Goal: Task Accomplishment & Management: Manage account settings

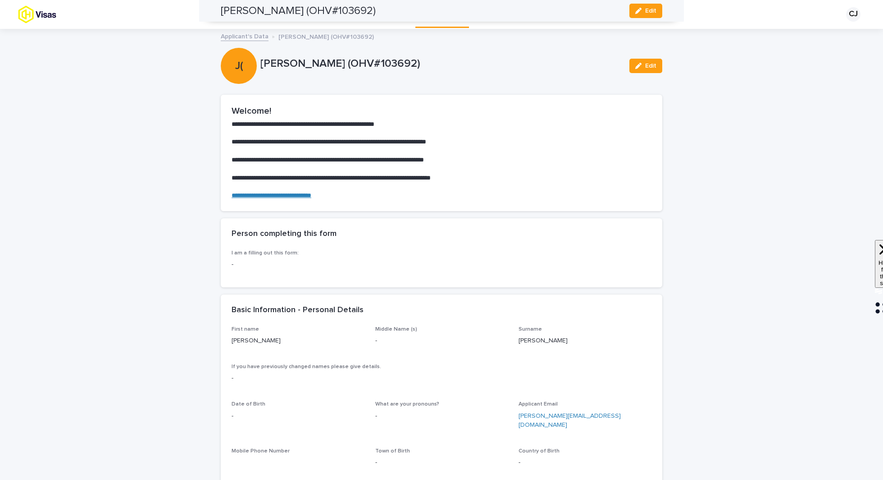
scroll to position [918, 0]
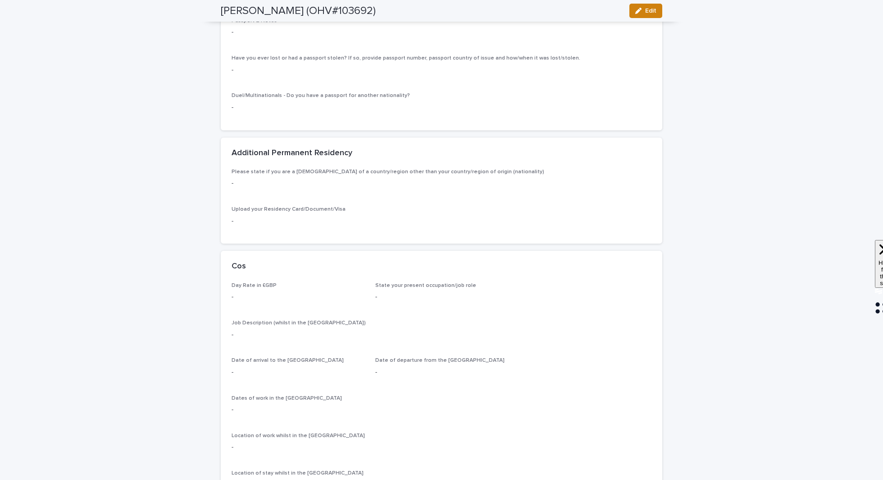
click at [638, 16] on button "Edit" at bounding box center [646, 11] width 33 height 14
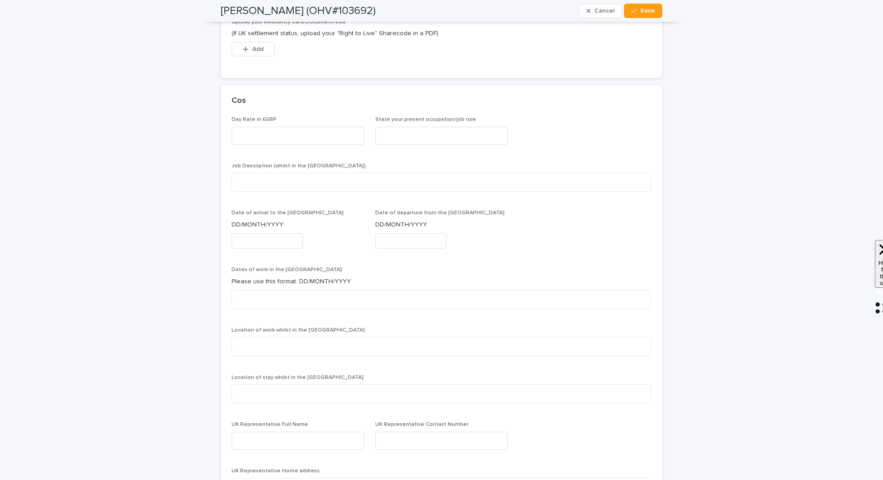
scroll to position [1398, 0]
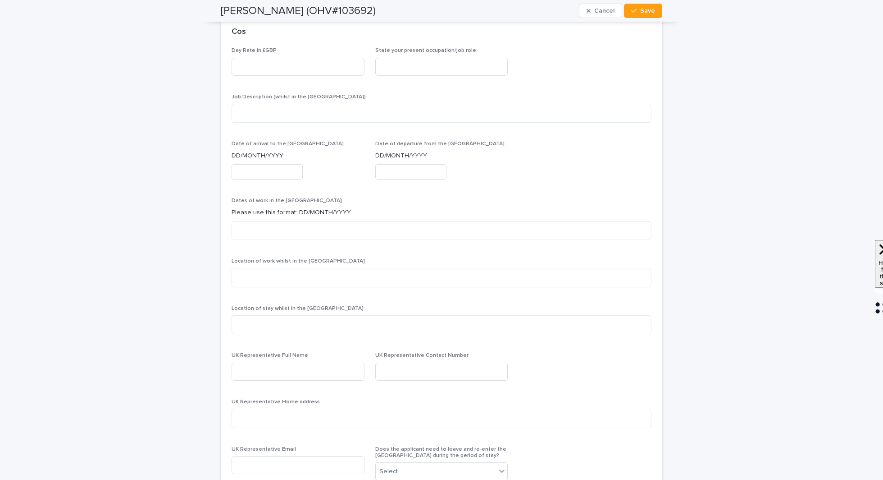
click at [271, 167] on input "text" at bounding box center [267, 172] width 71 height 16
click at [255, 141] on div "9" at bounding box center [253, 139] width 12 height 12
type input "**********"
click at [396, 168] on input "text" at bounding box center [410, 172] width 71 height 16
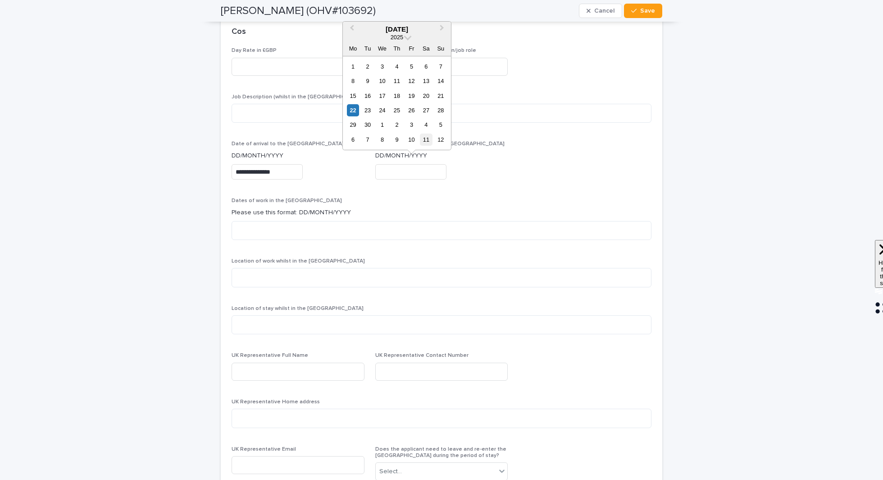
click at [424, 142] on div "11" at bounding box center [426, 139] width 12 height 12
type input "**********"
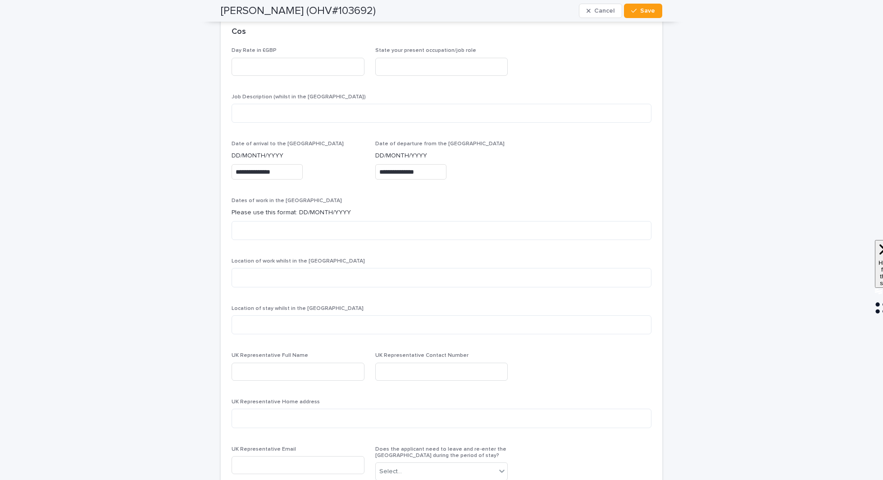
click at [493, 177] on div "**********" at bounding box center [441, 164] width 133 height 46
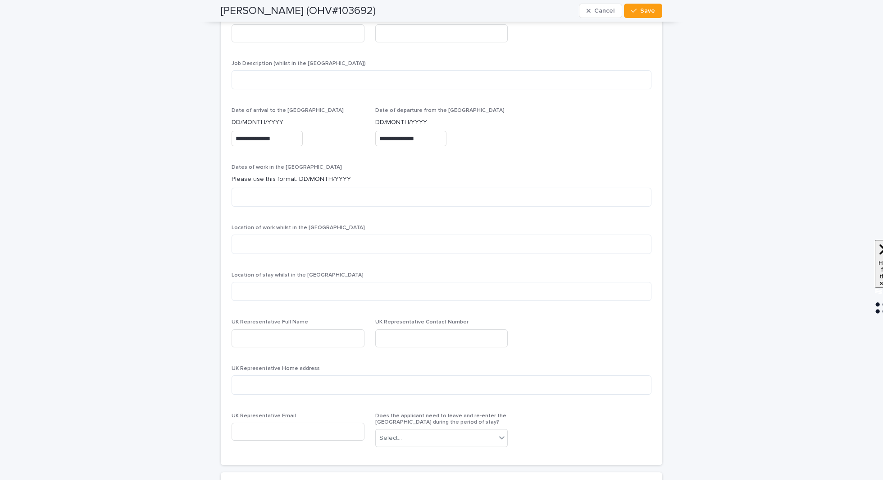
scroll to position [1444, 0]
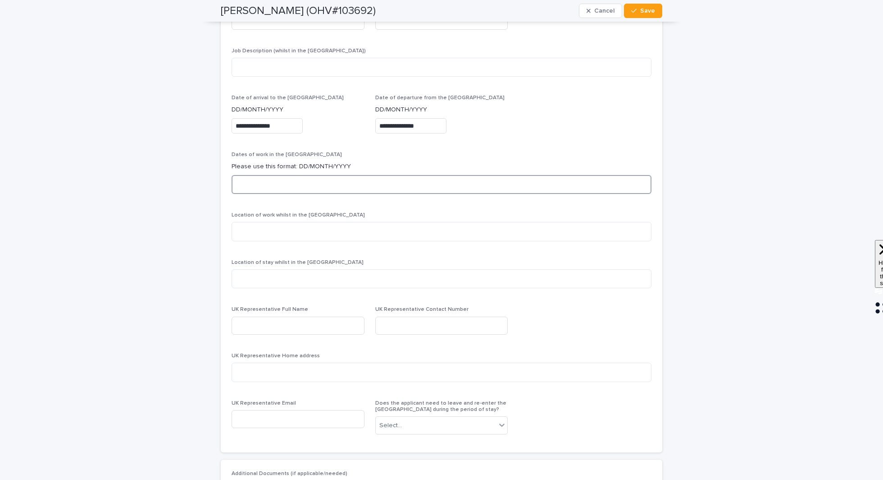
click at [422, 178] on textarea at bounding box center [442, 184] width 420 height 19
type textarea "**********"
click at [641, 17] on button "Save" at bounding box center [643, 11] width 38 height 14
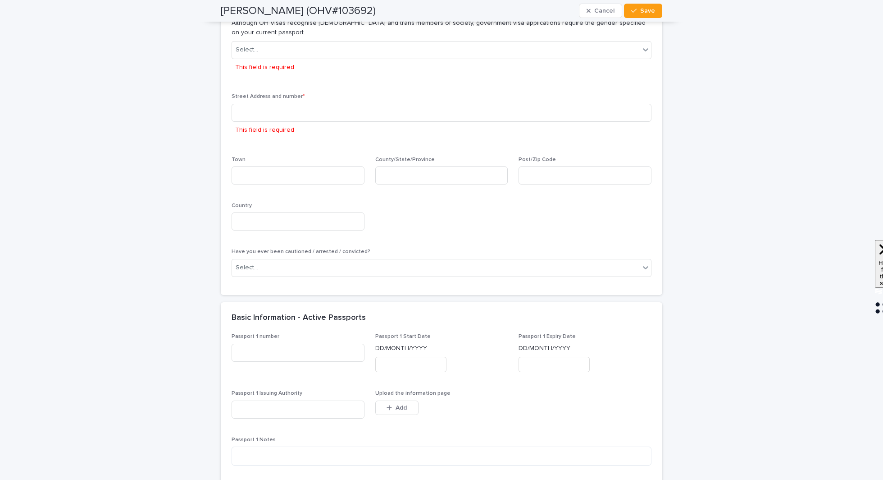
scroll to position [538, 0]
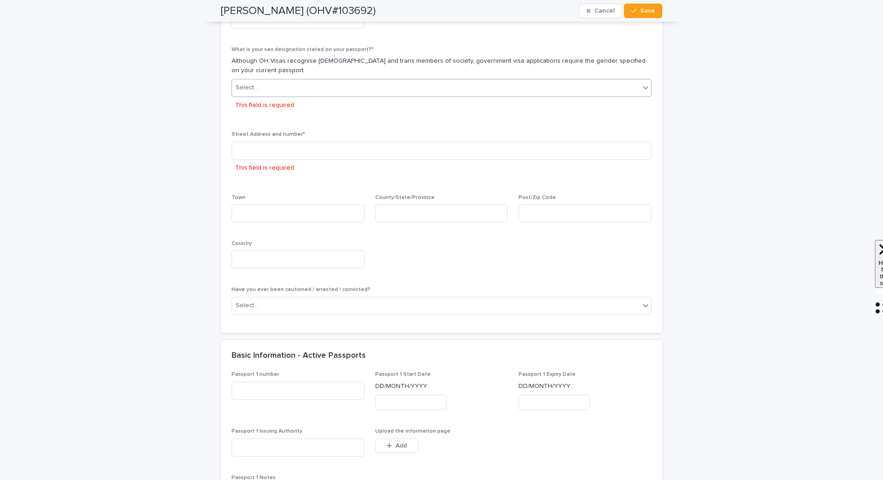
click at [295, 85] on div "Select..." at bounding box center [436, 87] width 408 height 15
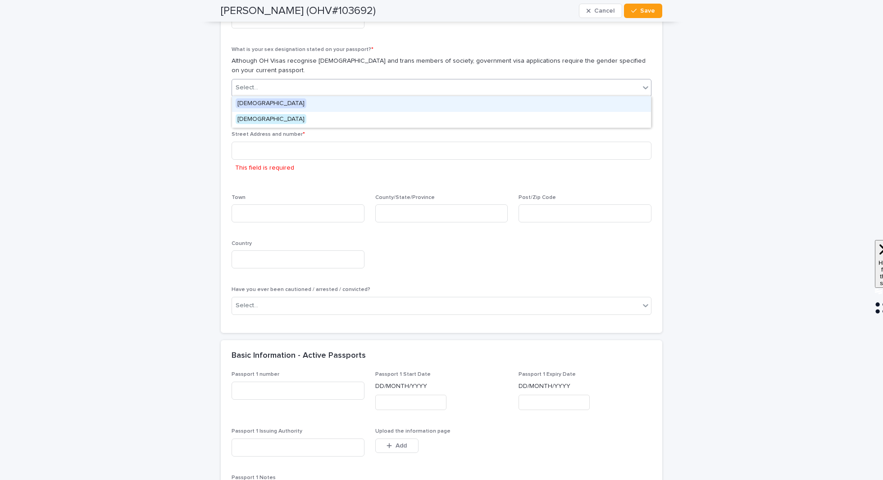
click at [283, 107] on div "[DEMOGRAPHIC_DATA]" at bounding box center [441, 104] width 419 height 16
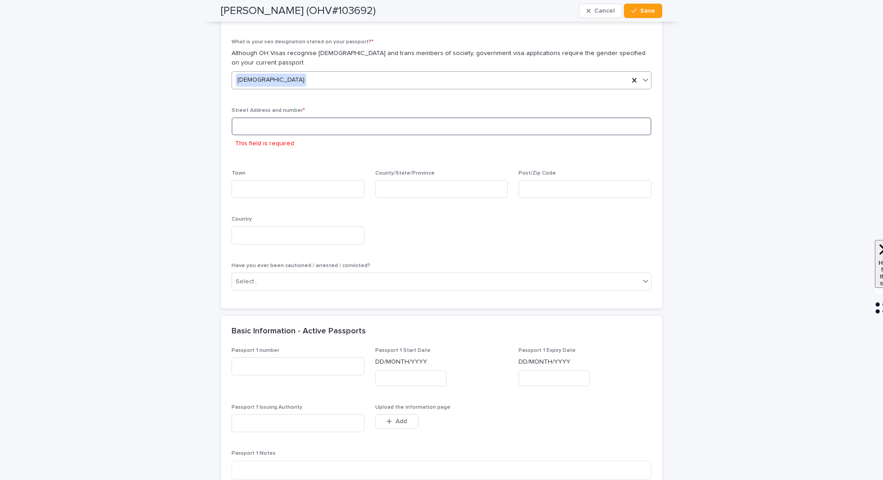
click at [270, 129] on input at bounding box center [442, 126] width 420 height 18
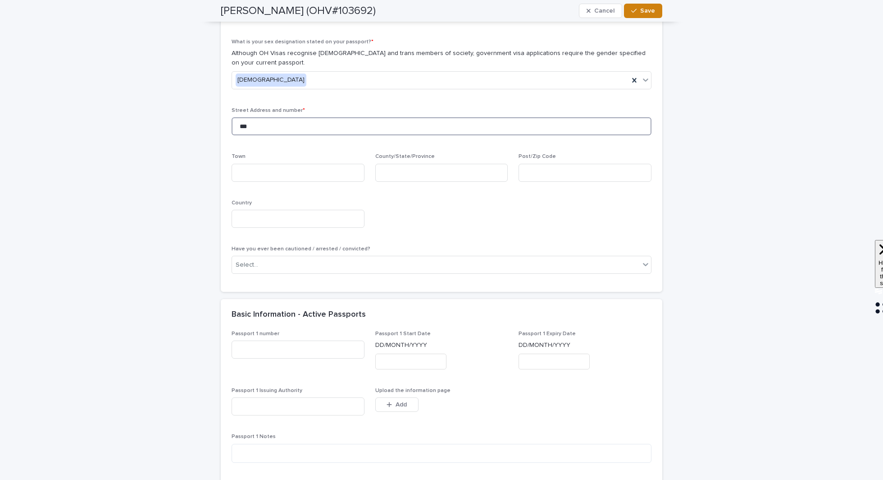
type input "***"
click at [644, 7] on button "Save" at bounding box center [643, 11] width 38 height 14
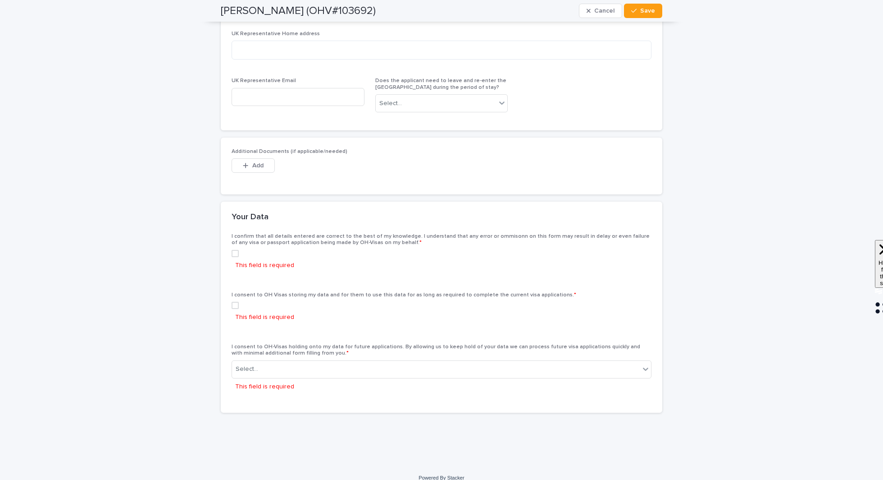
click at [235, 250] on span at bounding box center [235, 253] width 7 height 7
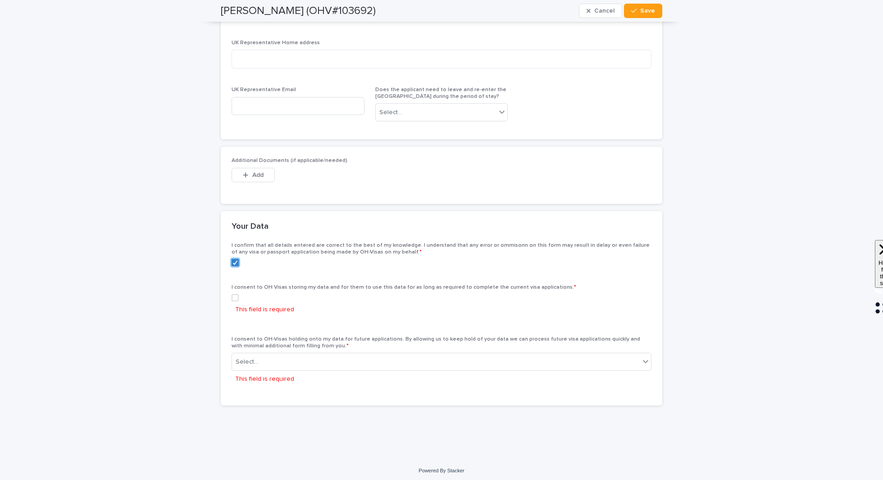
click at [235, 295] on span at bounding box center [235, 297] width 7 height 7
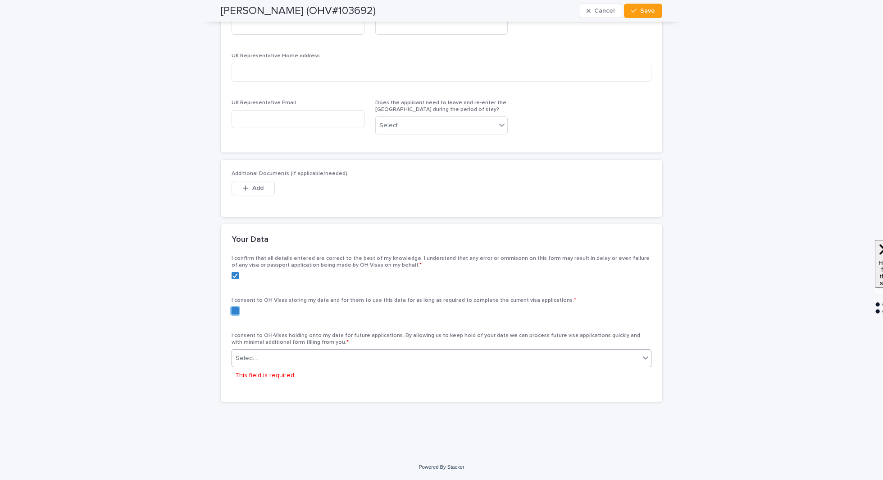
scroll to position [1740, 0]
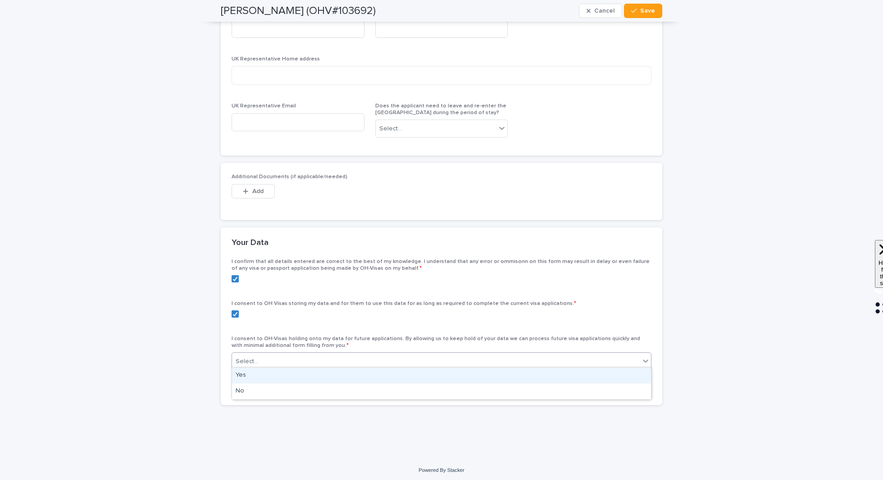
click at [246, 357] on div "Select..." at bounding box center [247, 360] width 23 height 9
click at [289, 373] on div "Yes" at bounding box center [441, 375] width 419 height 16
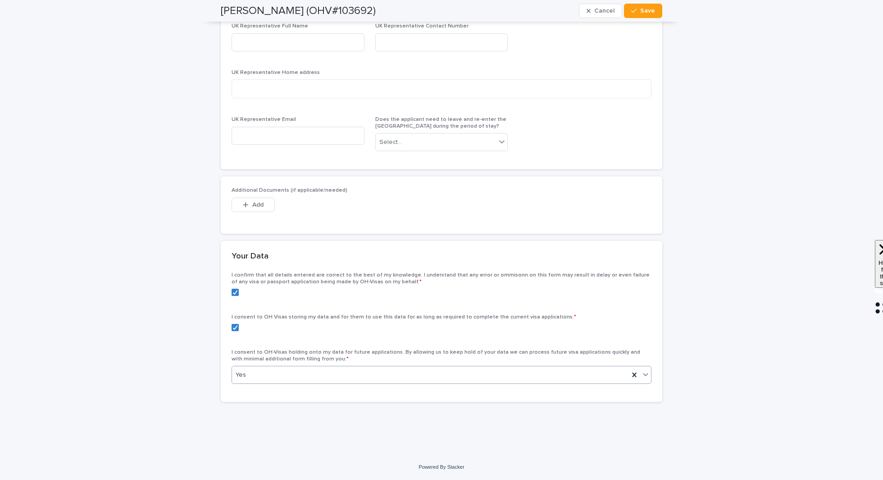
scroll to position [1723, 0]
click at [648, 13] on span "Save" at bounding box center [647, 11] width 15 height 6
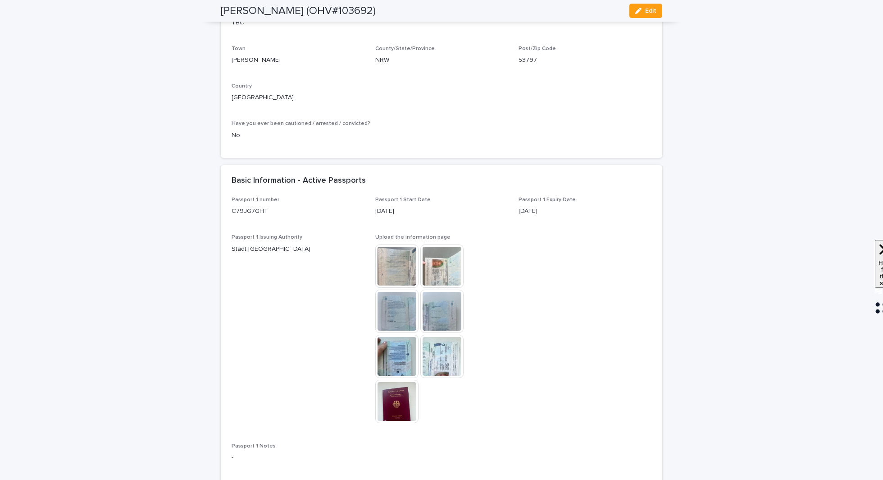
scroll to position [565, 0]
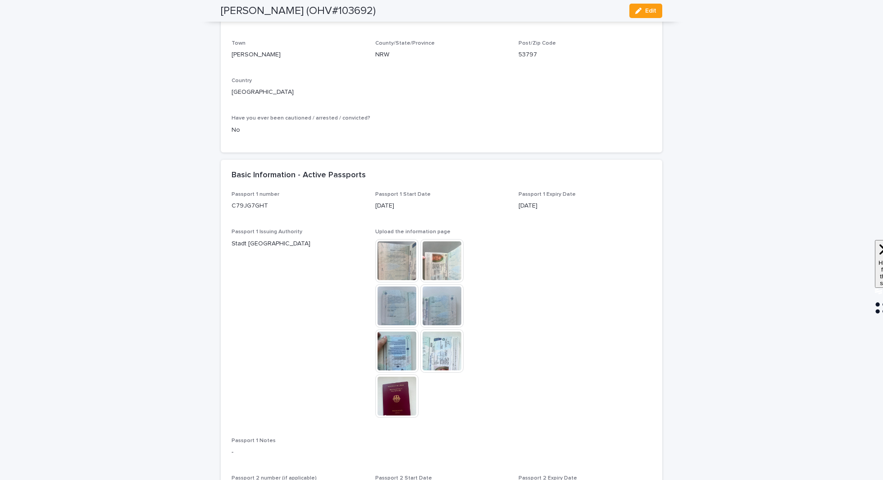
click at [449, 258] on img at bounding box center [441, 260] width 43 height 43
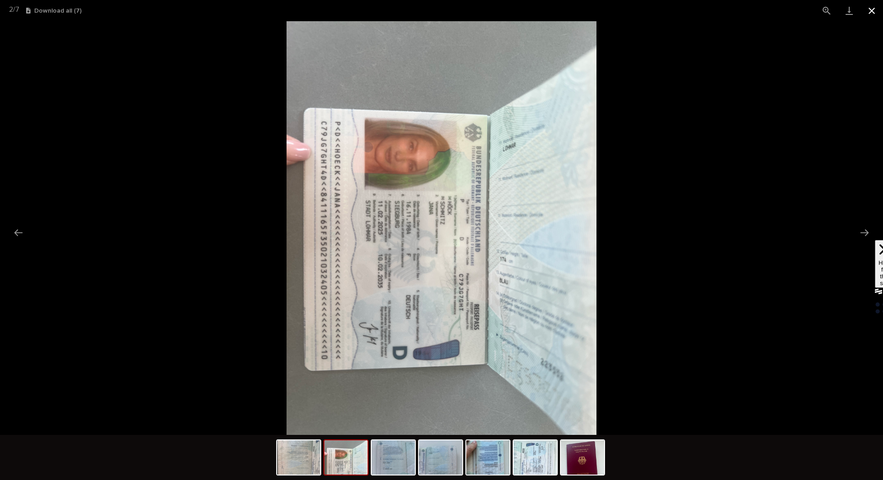
click at [870, 15] on button "Close gallery" at bounding box center [872, 10] width 23 height 21
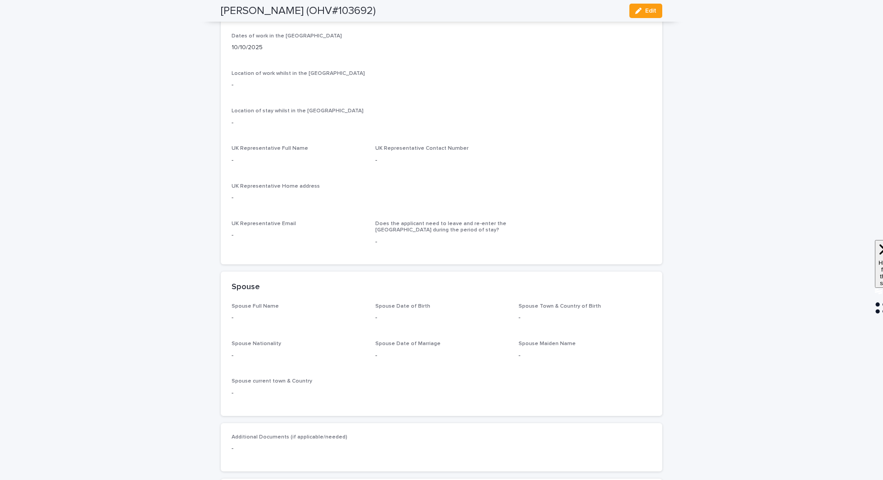
scroll to position [1303, 0]
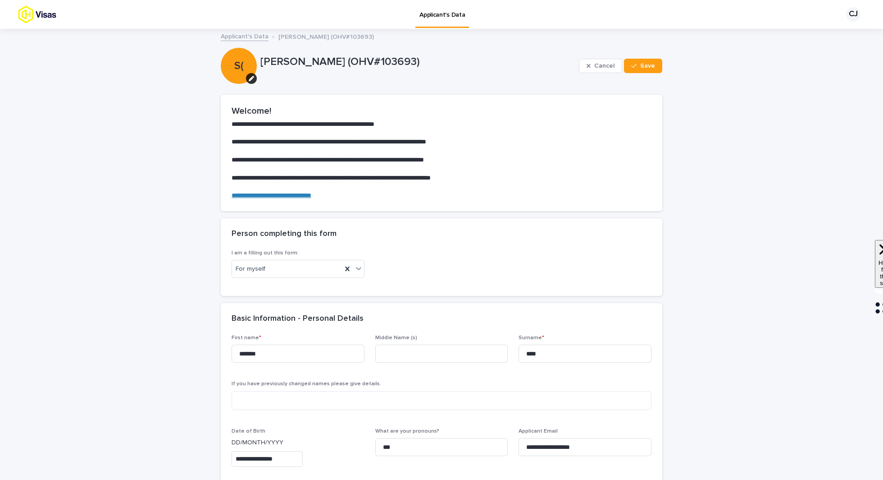
click at [600, 66] on span "Cancel" at bounding box center [604, 66] width 20 height 6
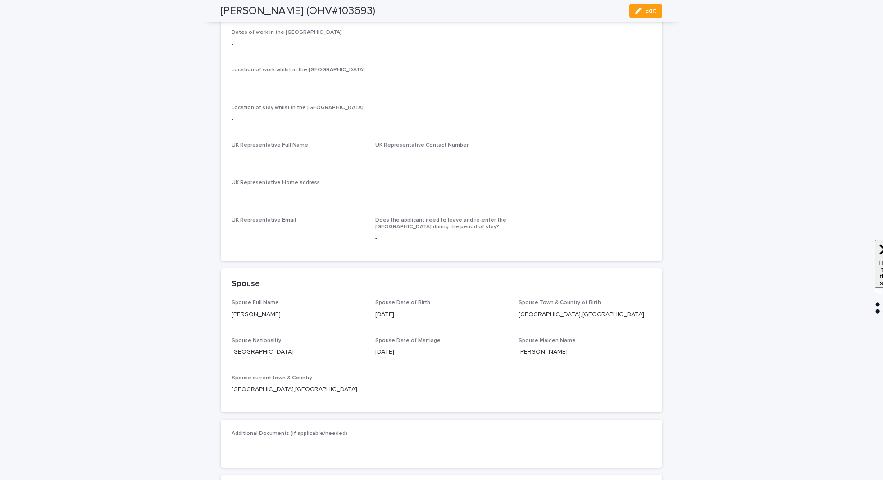
scroll to position [1154, 0]
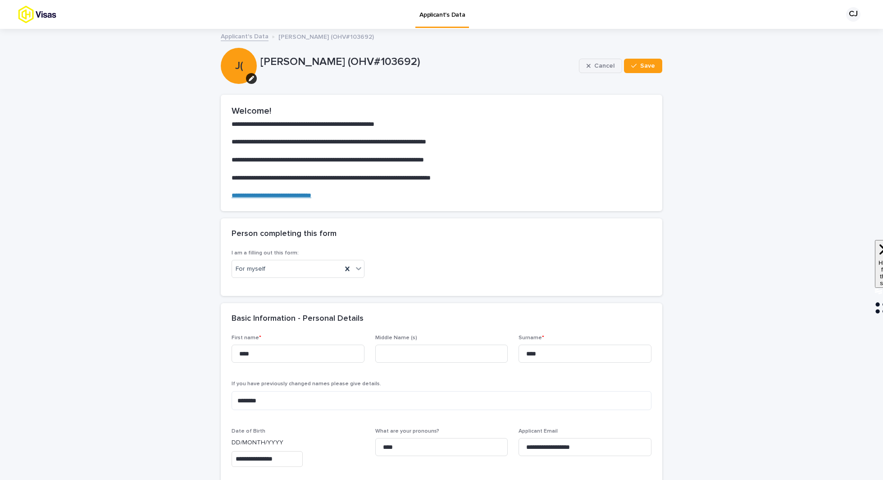
click at [594, 67] on div "button" at bounding box center [591, 66] width 8 height 6
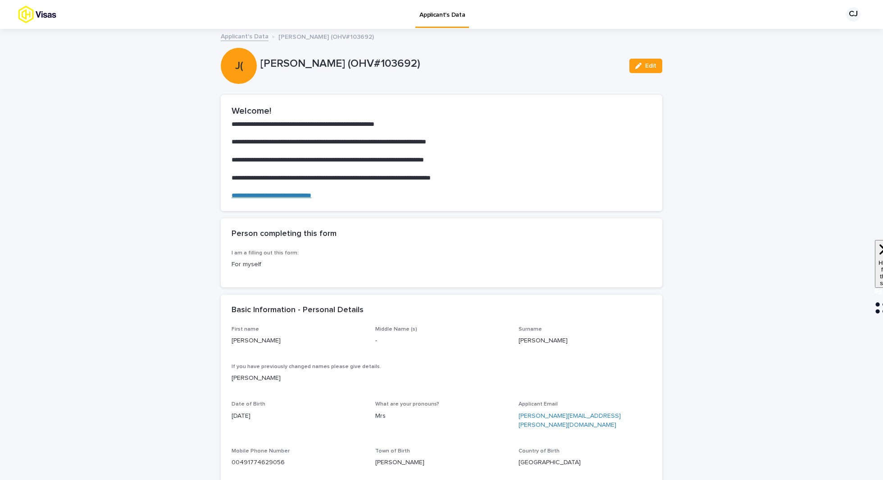
click at [255, 37] on link "Applicant's Data" at bounding box center [245, 36] width 48 height 10
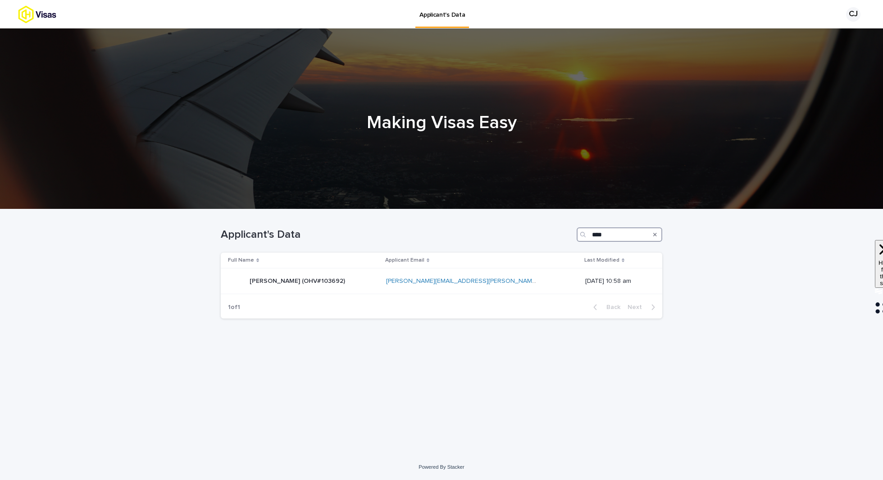
click at [629, 236] on input "****" at bounding box center [620, 234] width 86 height 14
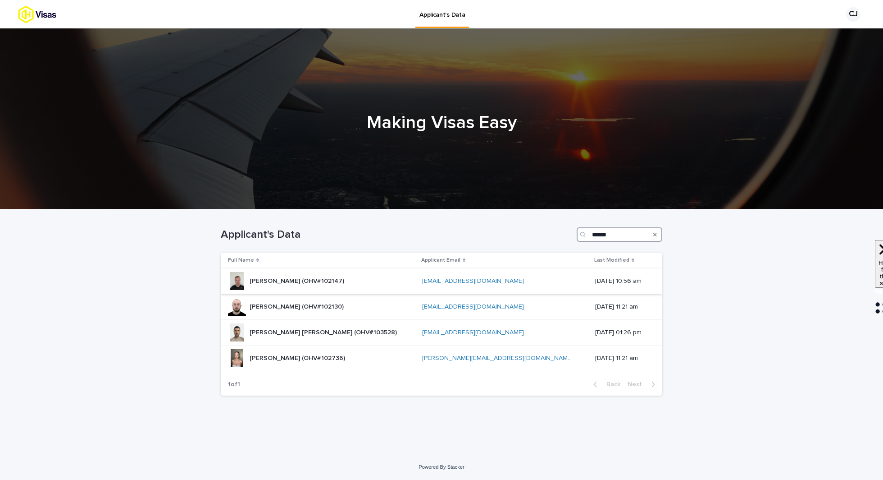
type input "******"
click at [389, 279] on div "[PERSON_NAME] (OHV#102147) [PERSON_NAME] (OHV#102147)" at bounding box center [321, 281] width 187 height 18
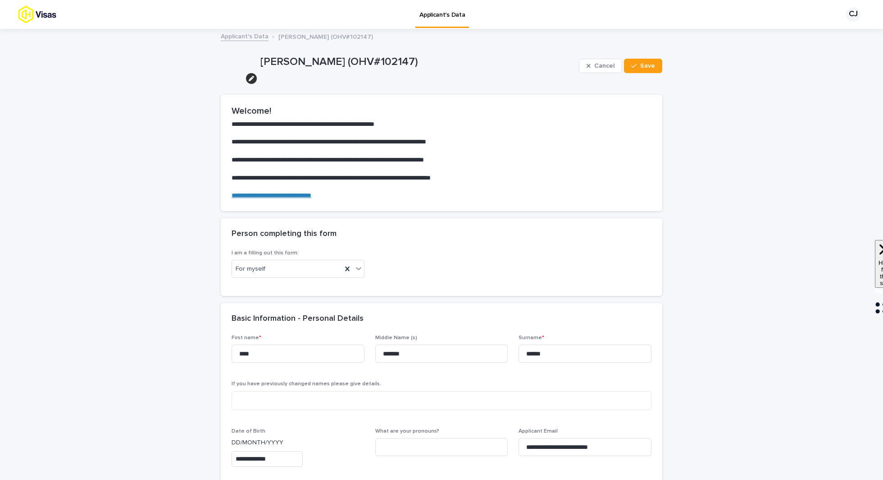
drag, startPoint x: 463, startPoint y: 60, endPoint x: 259, endPoint y: 59, distance: 204.6
click at [259, 59] on div "[PERSON_NAME] (OHV#102147) Cancel Save" at bounding box center [442, 66] width 442 height 36
copy p "[PERSON_NAME] (OHV#102147)"
click at [498, 111] on h2 "Welcome!" at bounding box center [442, 110] width 420 height 11
click at [594, 62] on button "Cancel" at bounding box center [600, 66] width 43 height 14
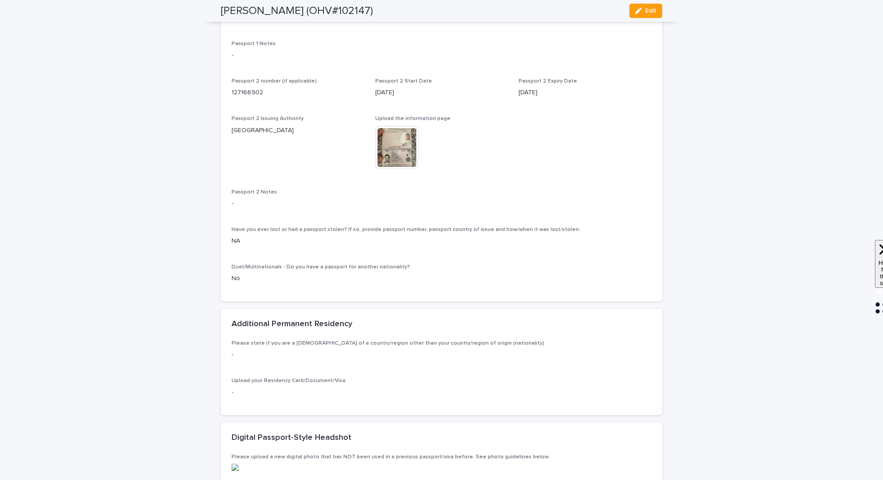
scroll to position [494, 0]
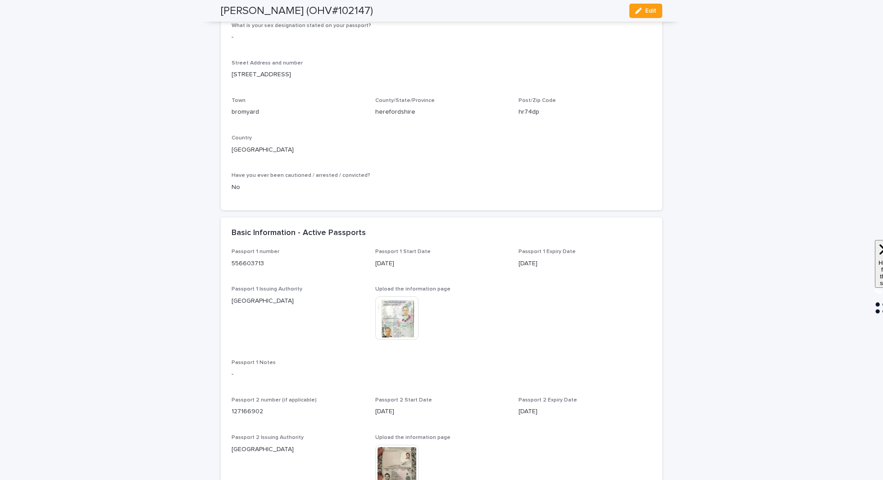
click at [397, 339] on img at bounding box center [396, 317] width 43 height 43
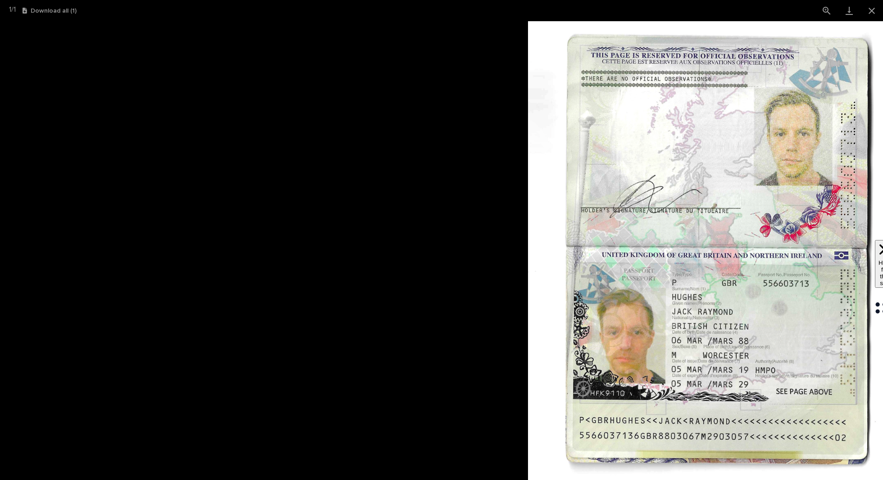
click at [731, 104] on img at bounding box center [711, 250] width 367 height 458
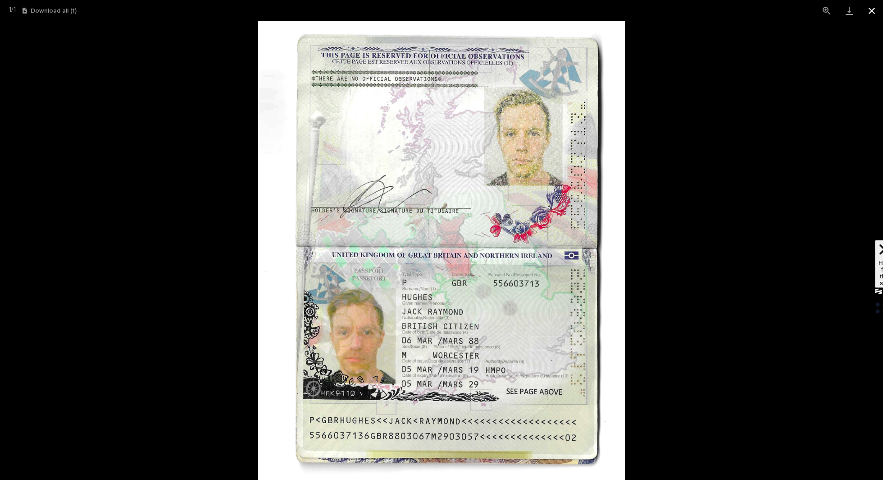
scroll to position [0, 0]
click at [877, 9] on button "Close gallery" at bounding box center [872, 10] width 23 height 21
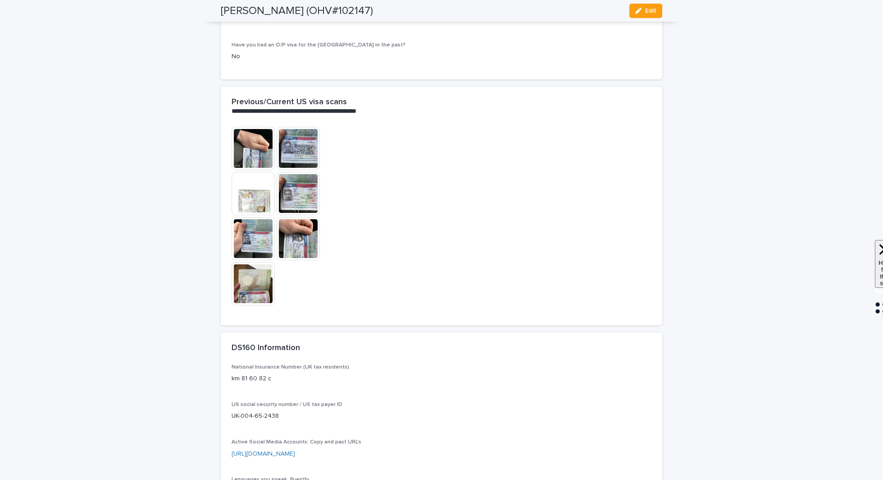
scroll to position [1855, 0]
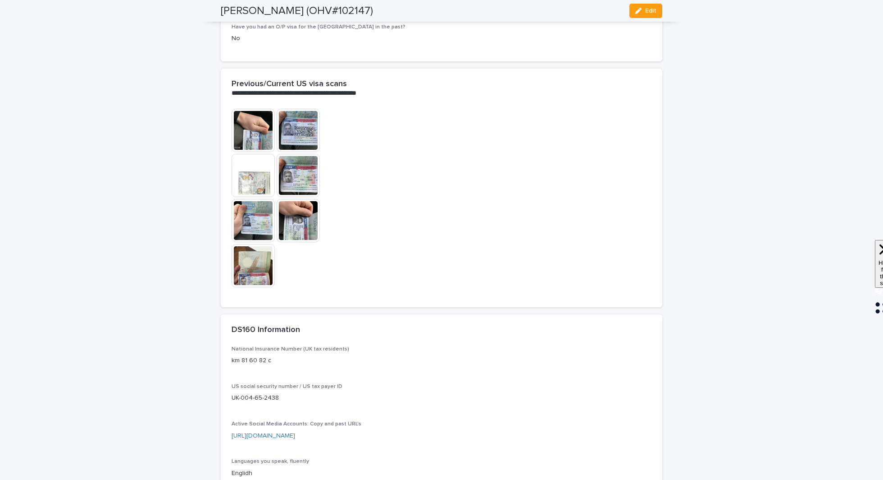
click at [249, 152] on img at bounding box center [253, 130] width 43 height 43
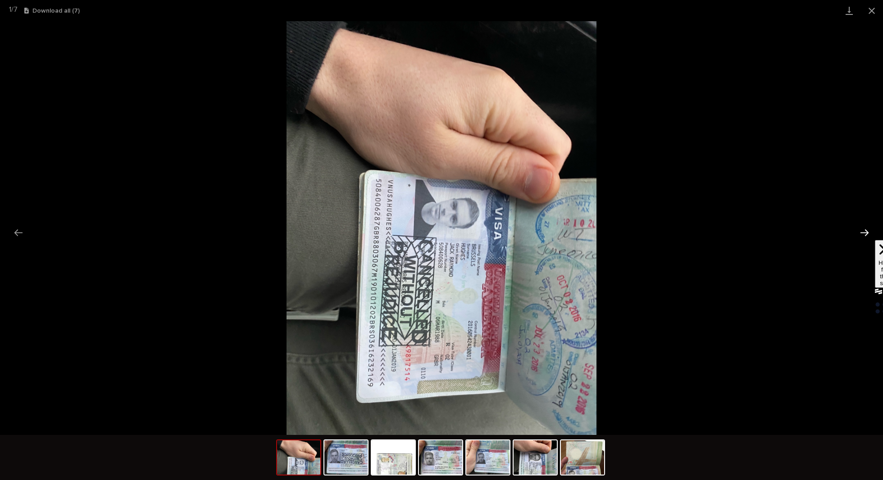
click at [864, 236] on button "Next slide" at bounding box center [864, 233] width 19 height 18
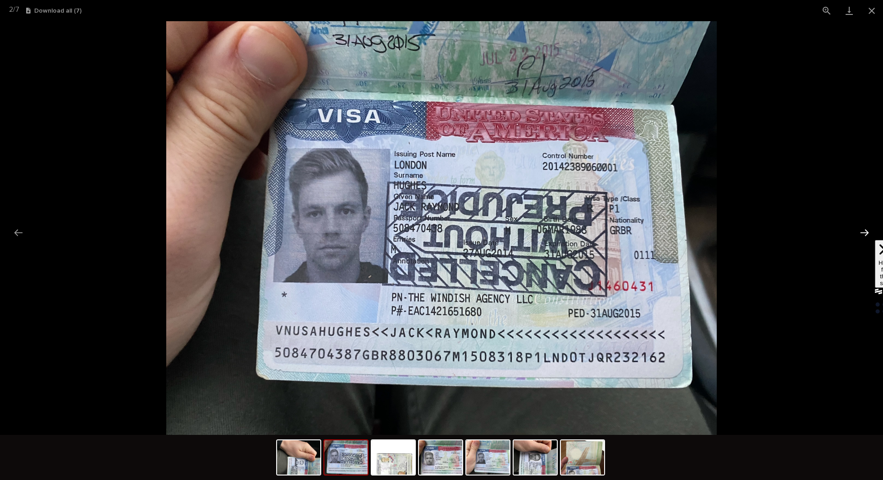
click at [864, 236] on button "Next slide" at bounding box center [864, 233] width 19 height 18
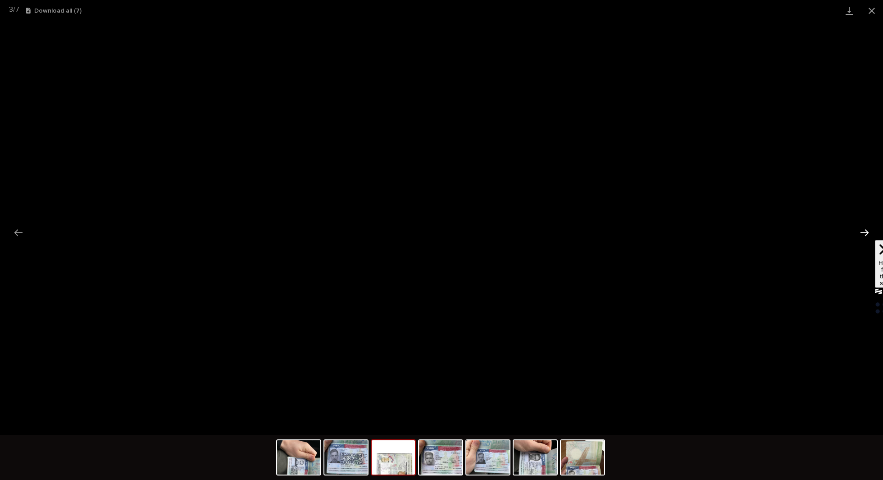
click at [865, 227] on button "Next slide" at bounding box center [864, 233] width 19 height 18
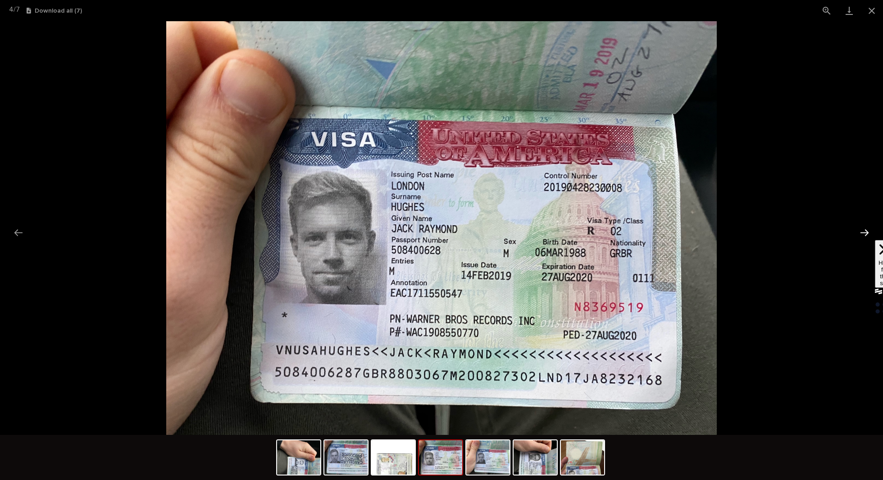
click at [865, 227] on button "Next slide" at bounding box center [864, 233] width 19 height 18
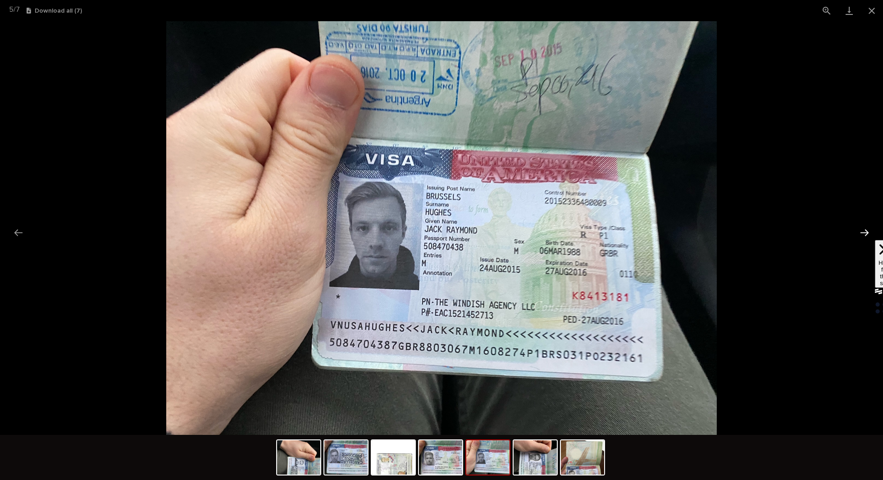
click at [865, 227] on button "Next slide" at bounding box center [864, 233] width 19 height 18
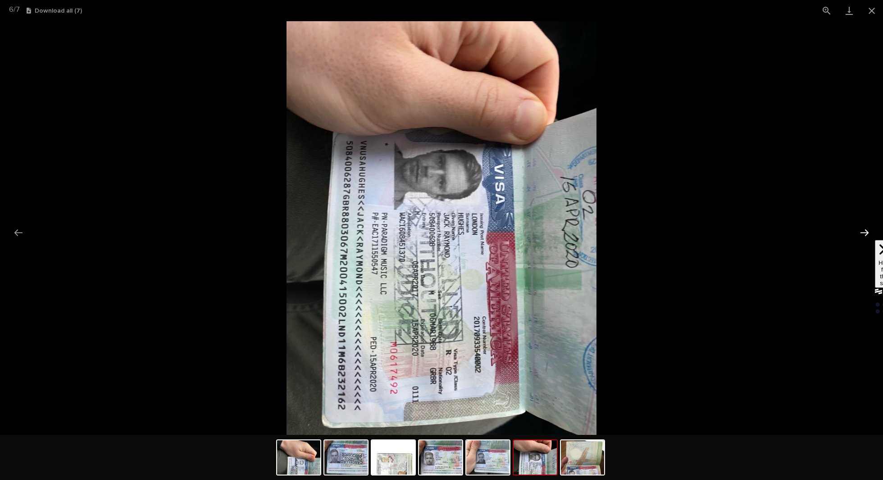
click at [865, 227] on button "Next slide" at bounding box center [864, 233] width 19 height 18
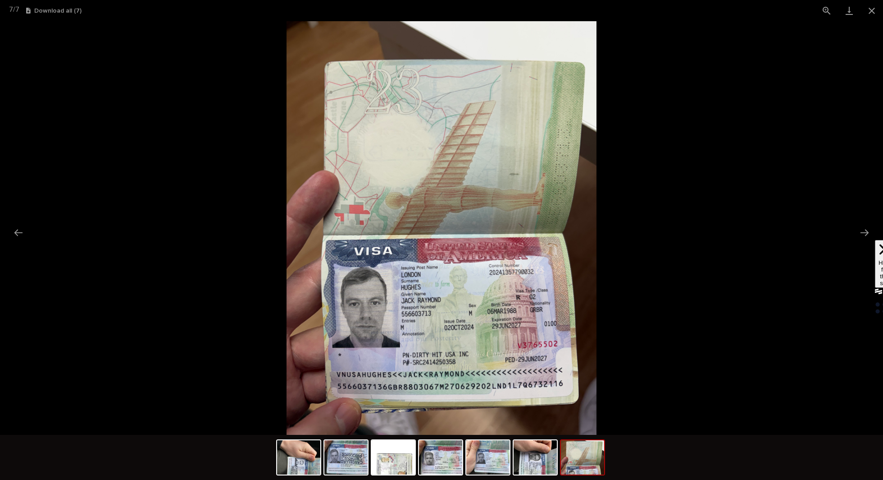
scroll to position [0, 0]
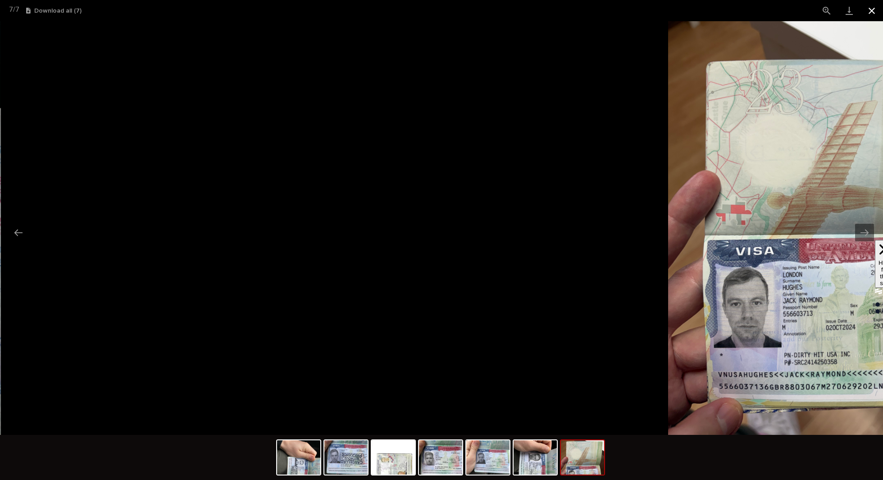
click at [870, 13] on button "Close gallery" at bounding box center [872, 10] width 23 height 21
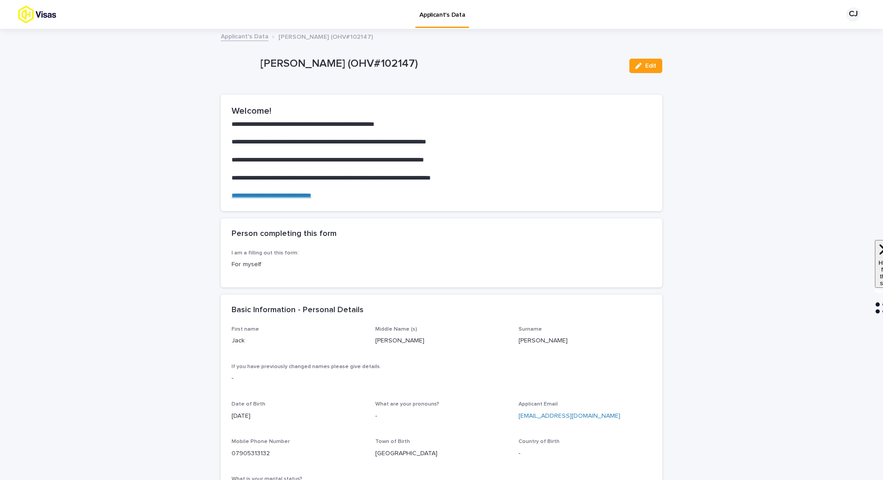
scroll to position [304, 0]
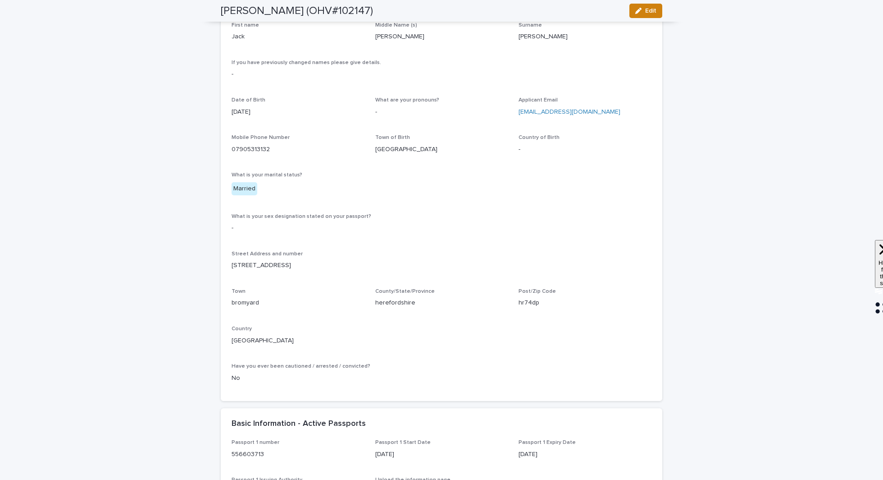
click at [643, 10] on div "button" at bounding box center [640, 11] width 10 height 6
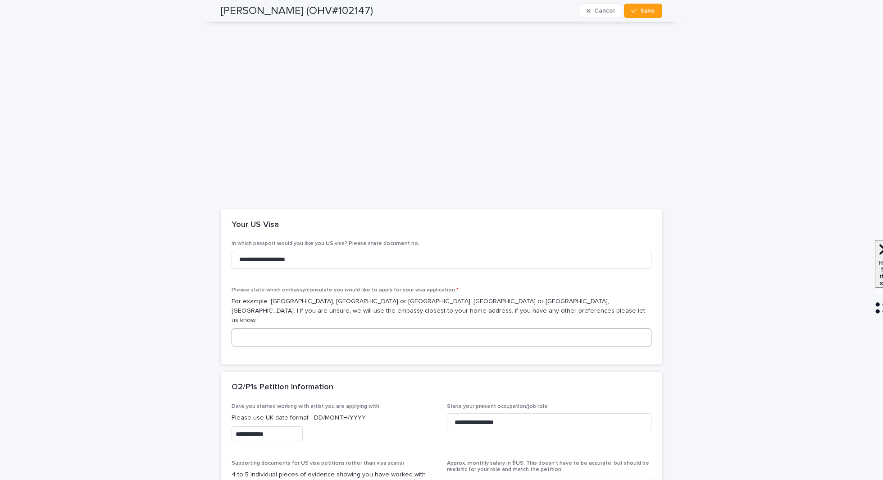
scroll to position [1637, 0]
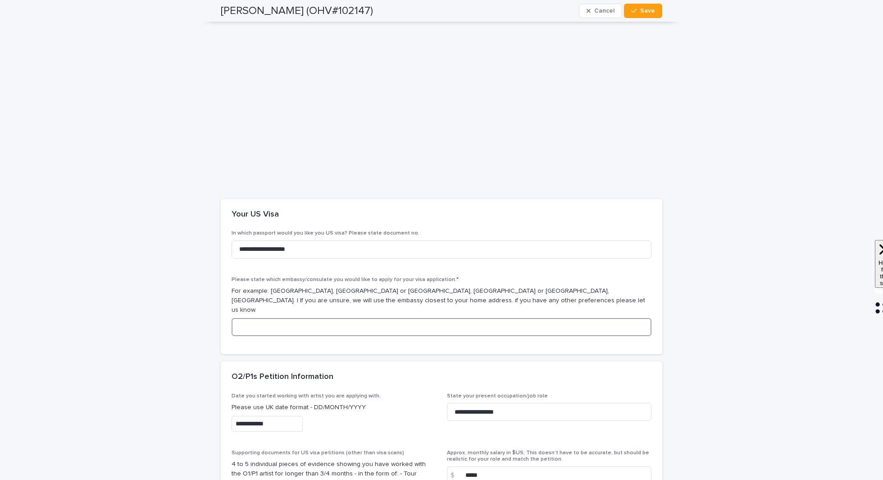
click at [318, 318] on input at bounding box center [442, 327] width 420 height 18
type input "**********"
click at [634, 21] on div "[PERSON_NAME] (OHV#102147) Cancel Save" at bounding box center [442, 11] width 442 height 22
click at [634, 11] on icon "button" at bounding box center [633, 11] width 5 height 6
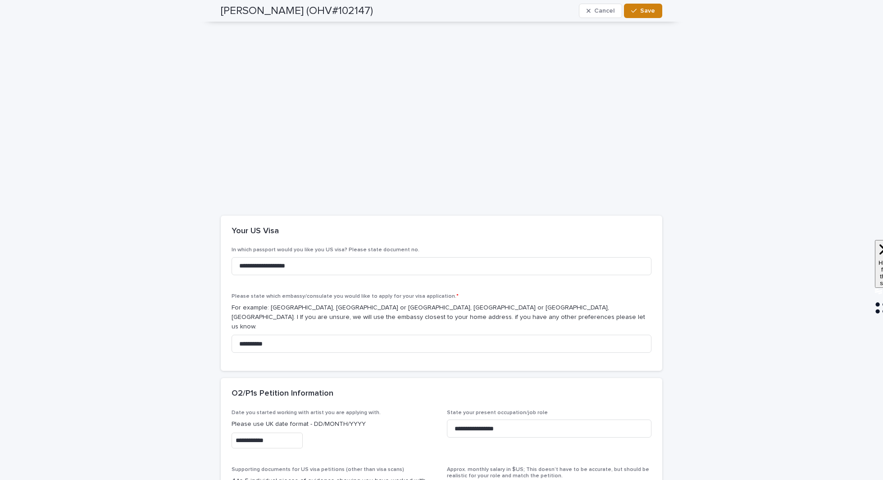
scroll to position [576, 0]
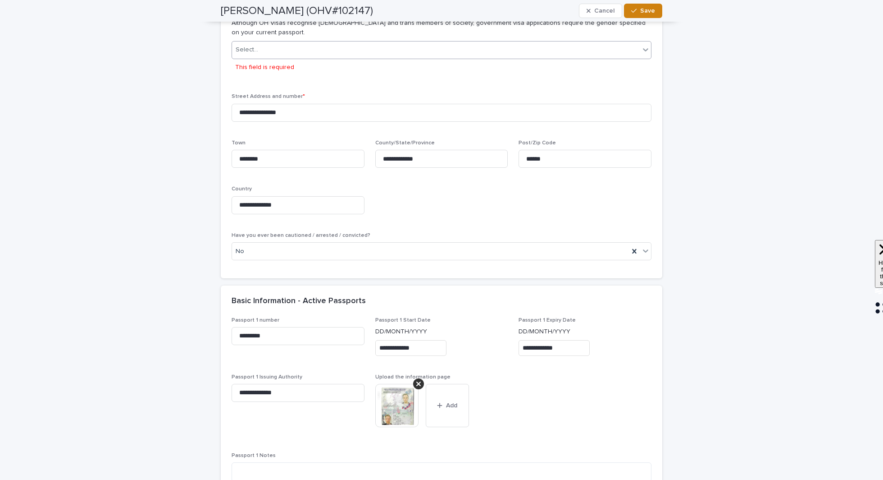
click at [311, 50] on div "Select..." at bounding box center [436, 49] width 408 height 15
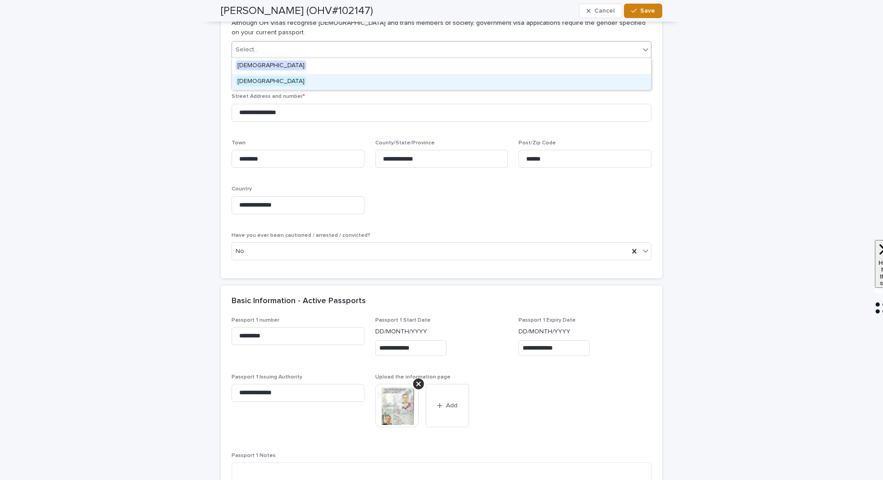
click at [291, 85] on div "[DEMOGRAPHIC_DATA]" at bounding box center [441, 82] width 419 height 16
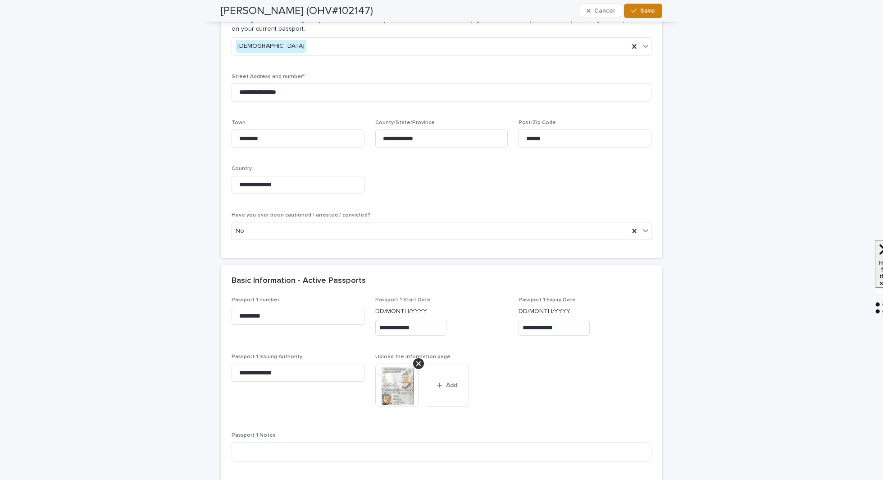
click at [651, 11] on span "Save" at bounding box center [647, 11] width 15 height 6
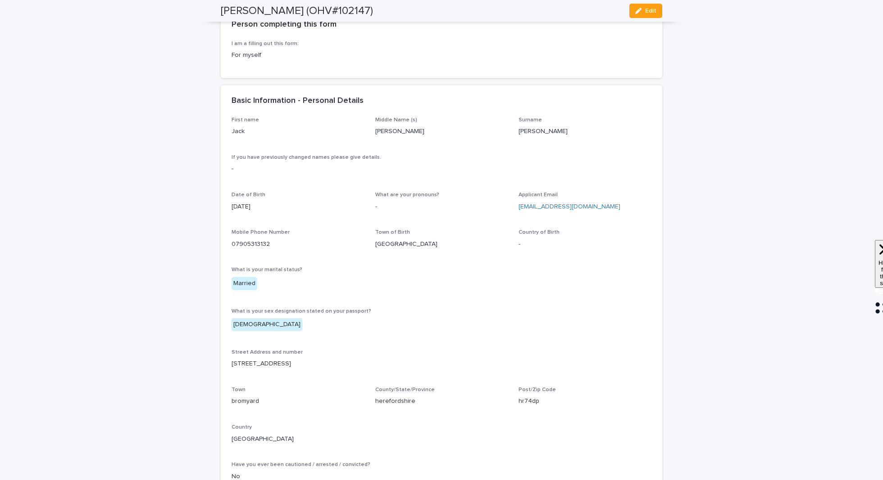
scroll to position [153, 0]
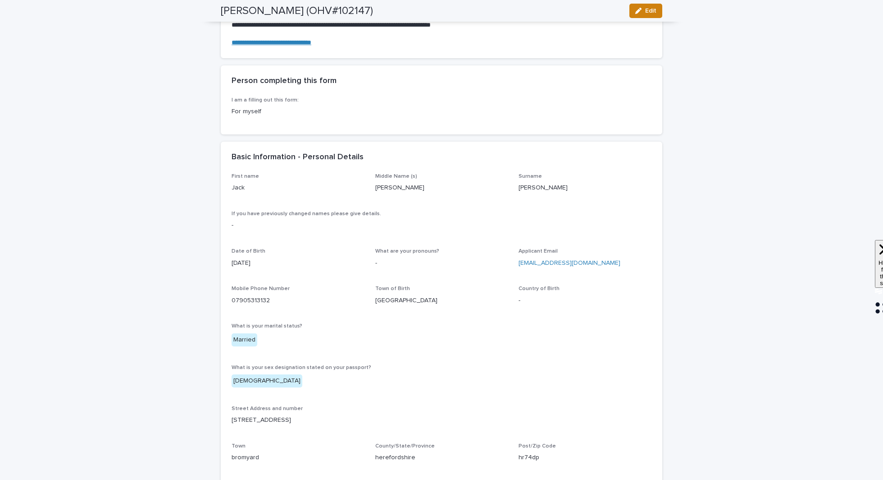
click at [646, 6] on button "Edit" at bounding box center [646, 11] width 33 height 14
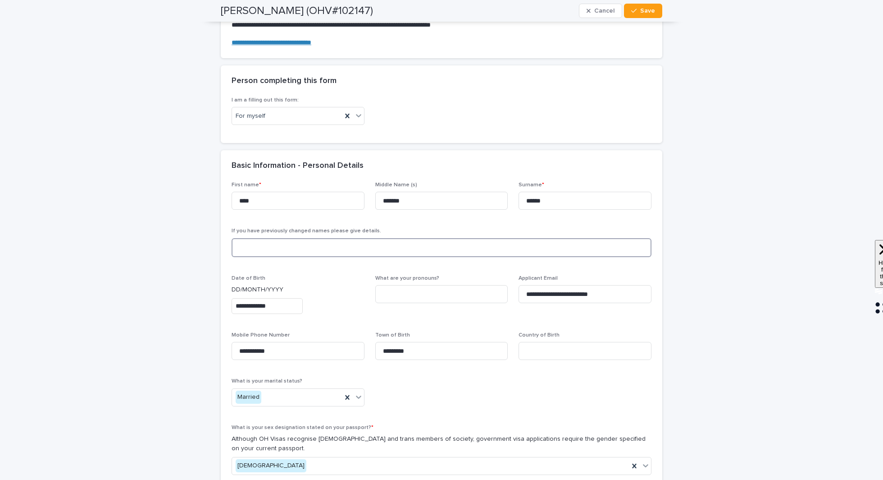
click at [260, 247] on textarea at bounding box center [442, 247] width 420 height 19
type textarea "***"
click at [648, 15] on button "Save" at bounding box center [643, 11] width 38 height 14
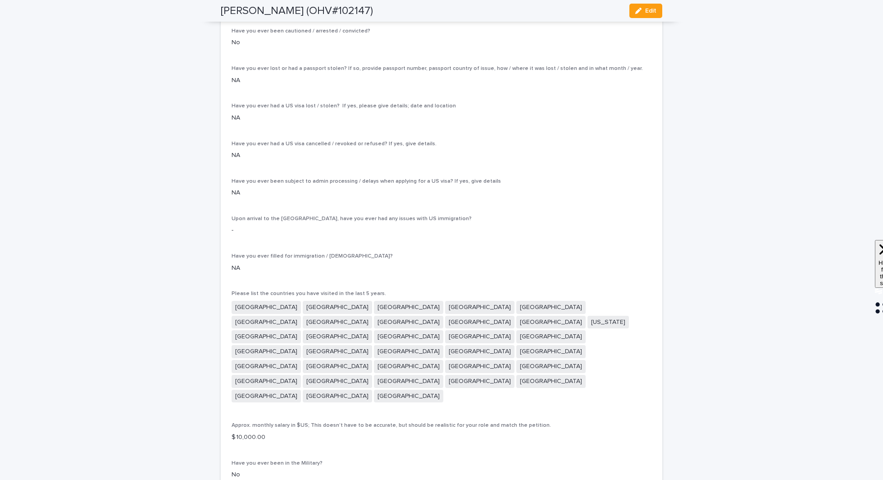
scroll to position [2905, 0]
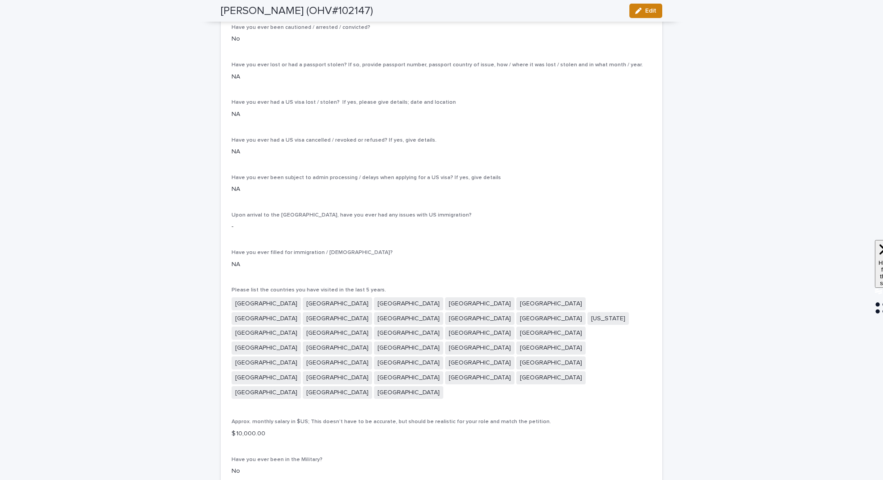
click at [656, 6] on button "Edit" at bounding box center [646, 11] width 33 height 14
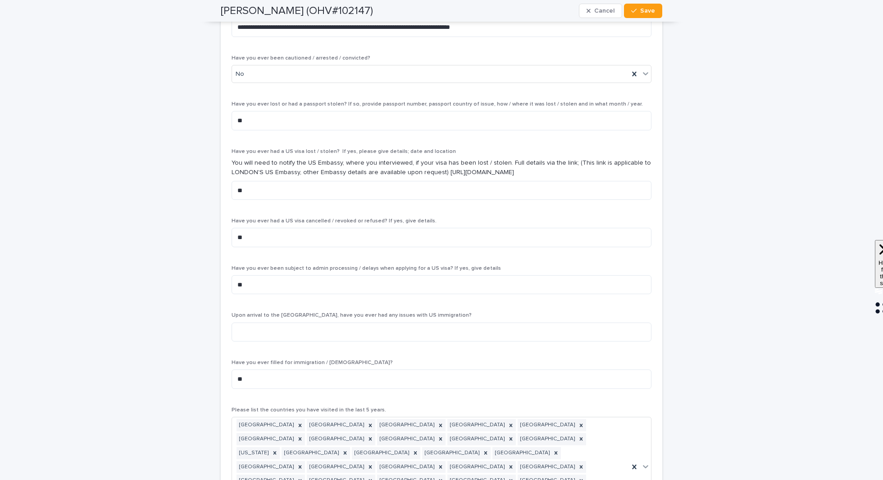
scroll to position [3649, 0]
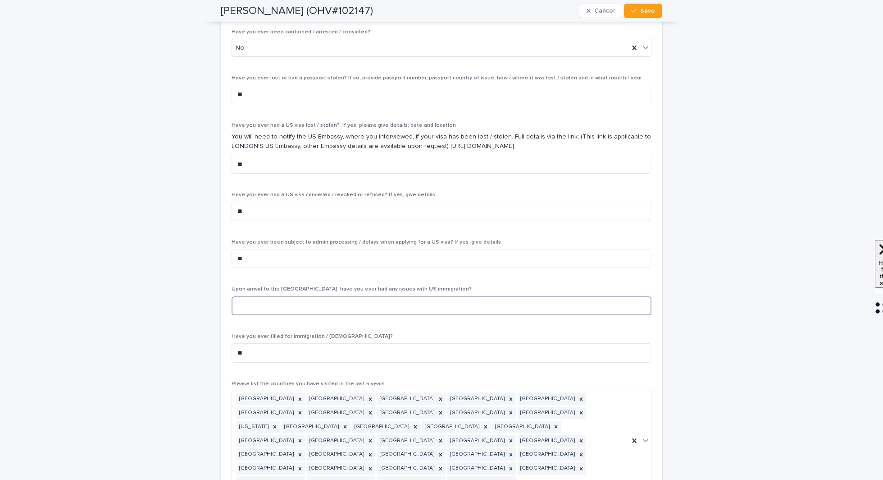
click at [251, 296] on textarea at bounding box center [442, 305] width 420 height 19
type textarea "**"
click at [640, 10] on div "button" at bounding box center [635, 11] width 9 height 6
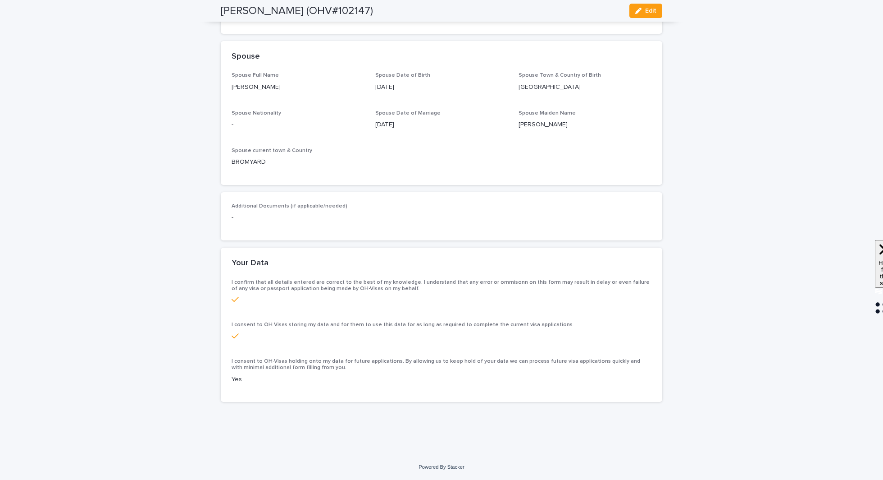
scroll to position [3349, 0]
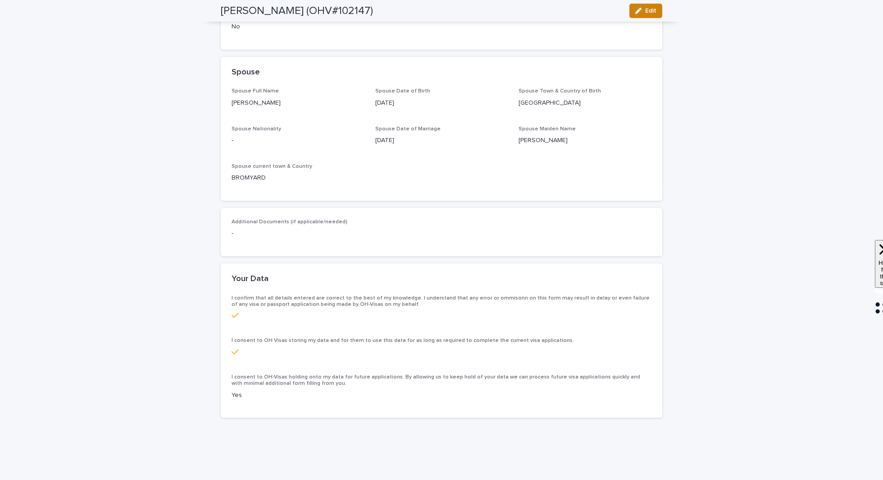
click at [645, 9] on span "Edit" at bounding box center [650, 11] width 11 height 6
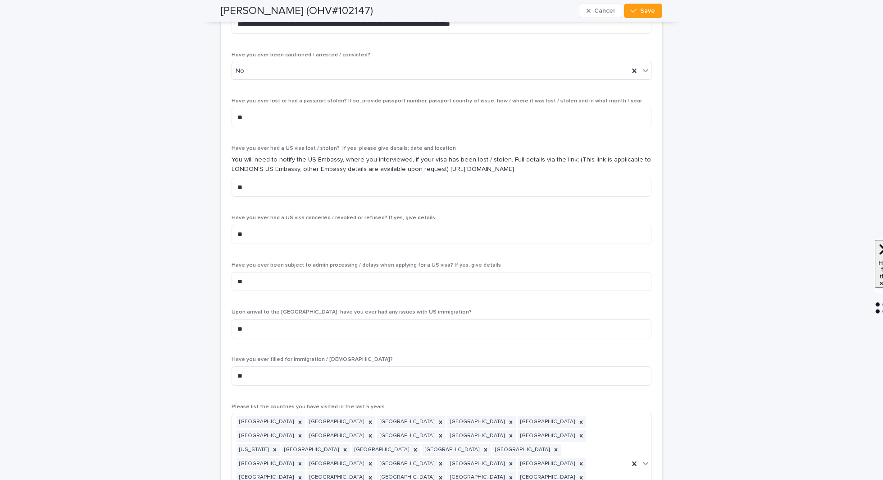
scroll to position [3666, 0]
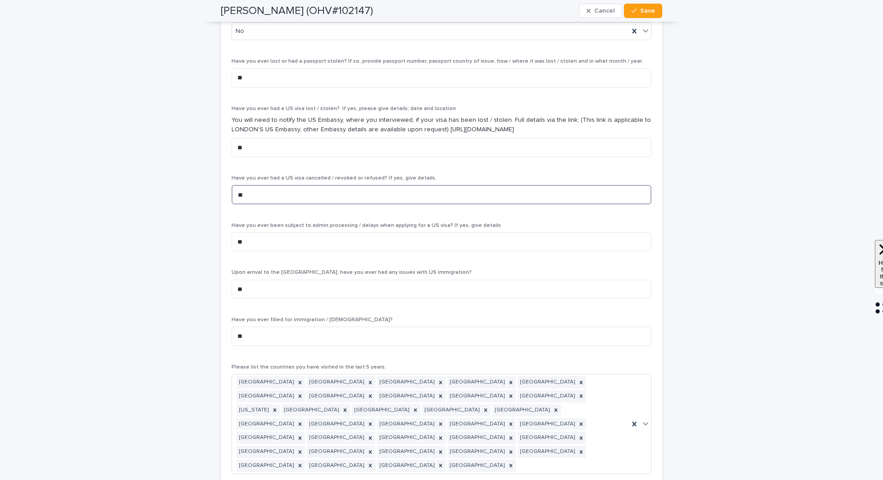
click at [322, 185] on textarea "**" at bounding box center [442, 194] width 420 height 19
click at [306, 279] on textarea "**" at bounding box center [442, 288] width 420 height 19
type textarea "**"
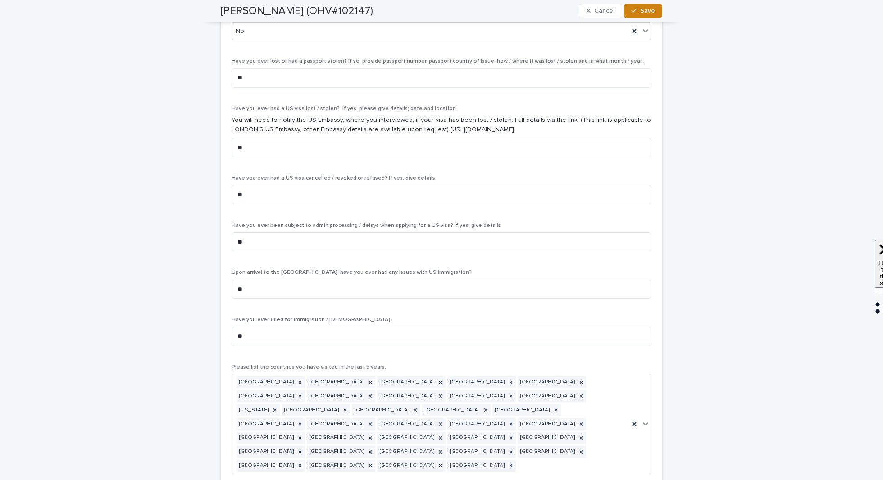
click at [653, 11] on span "Save" at bounding box center [647, 11] width 15 height 6
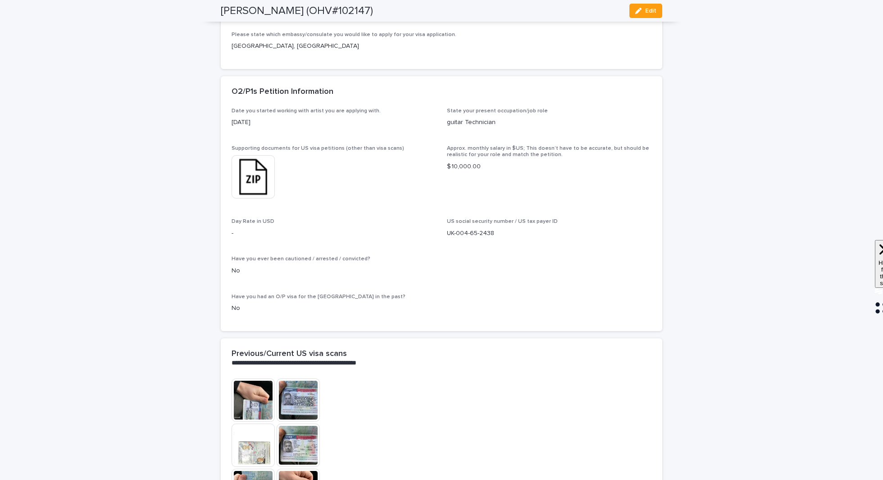
scroll to position [1588, 0]
click at [255, 195] on img at bounding box center [253, 178] width 43 height 43
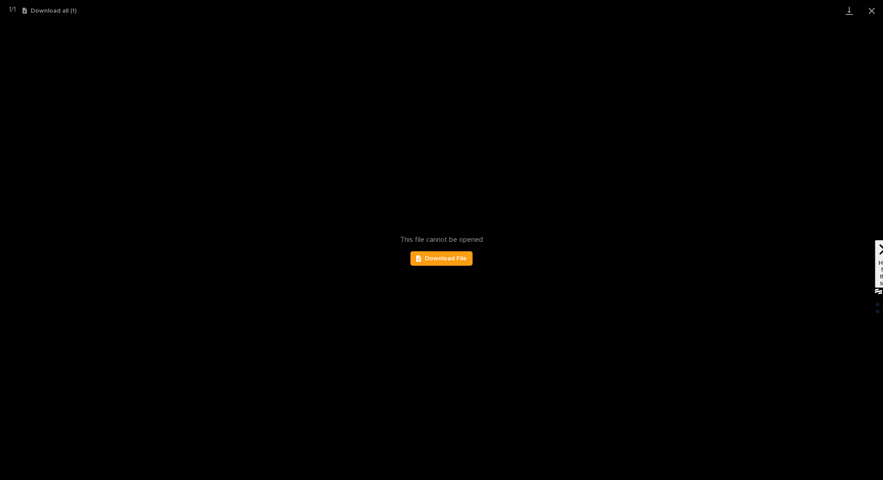
click at [73, 10] on button "Download all ( 1 )" at bounding box center [50, 11] width 54 height 6
click at [870, 9] on button "Close gallery" at bounding box center [872, 10] width 23 height 21
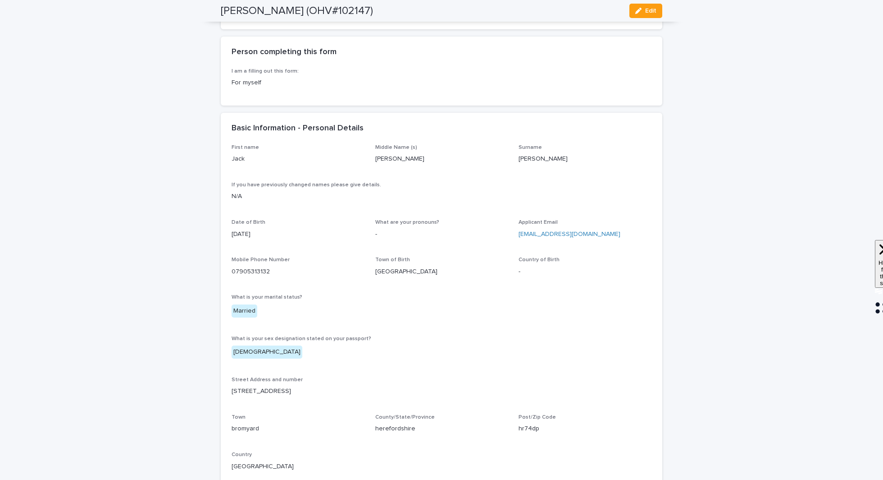
scroll to position [0, 0]
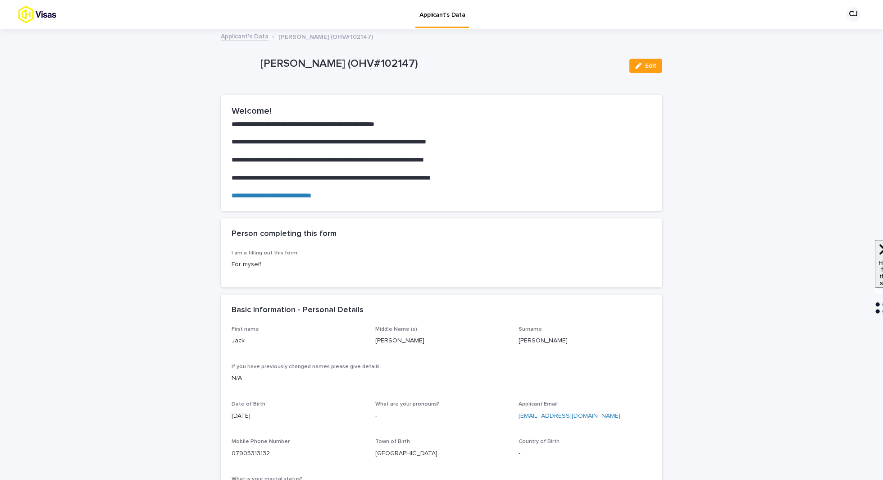
click at [242, 33] on link "Applicant's Data" at bounding box center [245, 36] width 48 height 10
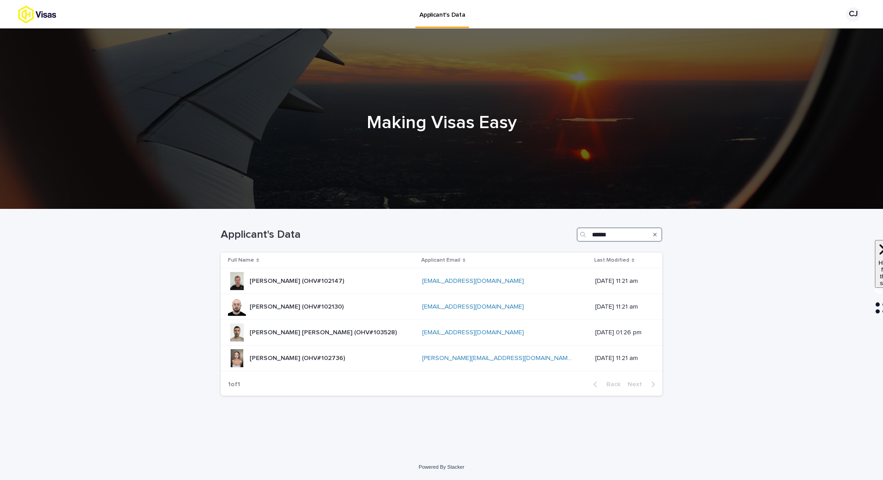
click at [612, 235] on input "******" at bounding box center [620, 234] width 86 height 14
paste input "Search"
type input "****"
click at [301, 357] on p "[PERSON_NAME] [PERSON_NAME] (OHV#103650)" at bounding box center [325, 356] width 150 height 9
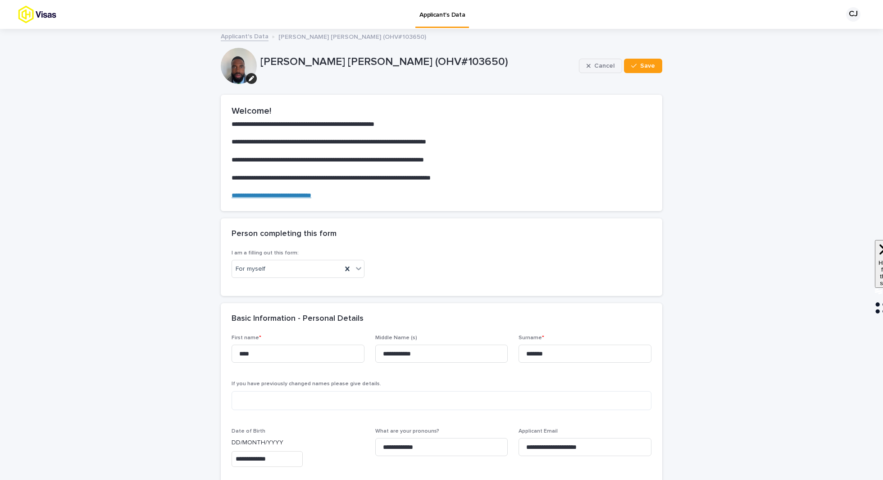
click at [594, 66] on div "button" at bounding box center [591, 66] width 8 height 6
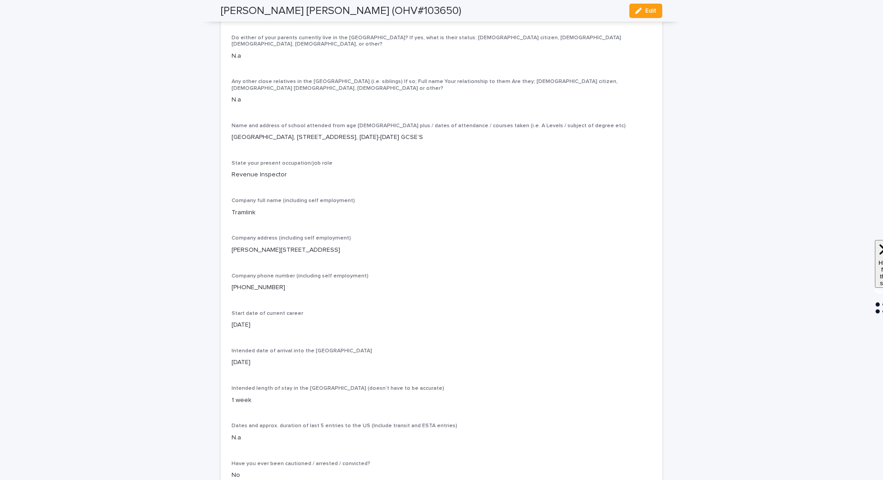
scroll to position [2517, 0]
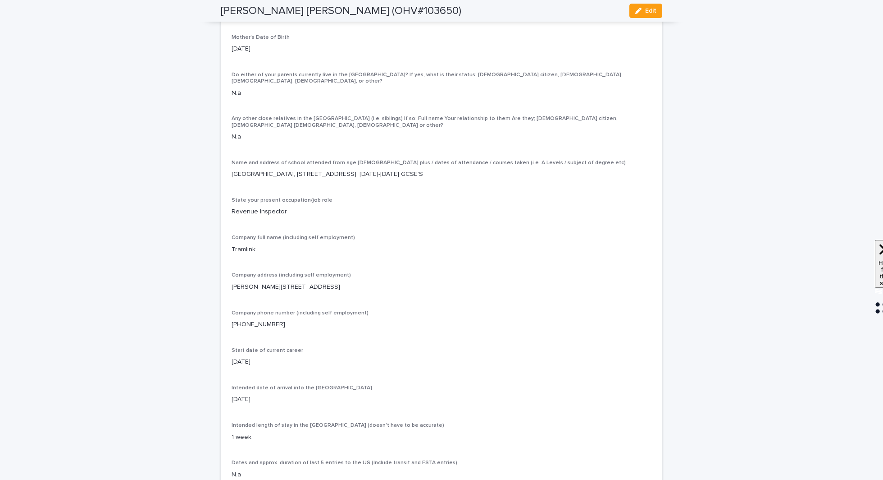
click at [328, 9] on h2 "[PERSON_NAME] [PERSON_NAME] (OHV#103650)" at bounding box center [341, 11] width 241 height 13
copy h2 "[PERSON_NAME]"
